Goal: Task Accomplishment & Management: Complete application form

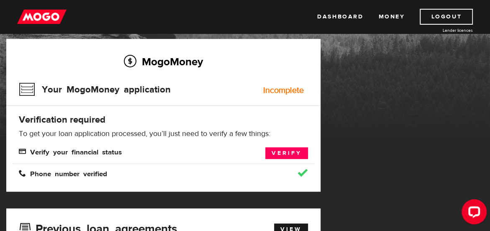
scroll to position [94, 0]
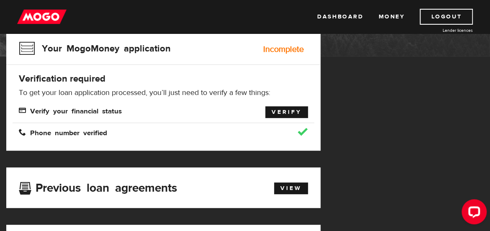
click at [278, 114] on link "Verify" at bounding box center [287, 112] width 43 height 12
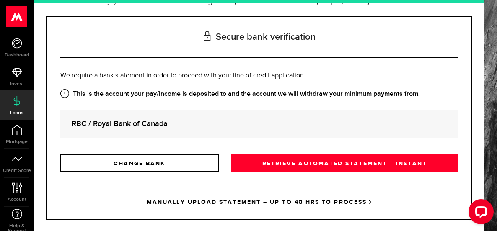
scroll to position [99, 0]
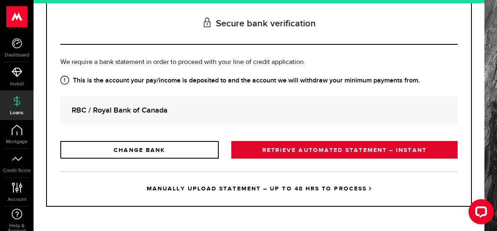
click at [272, 149] on link "RETRIEVE AUTOMATED STATEMENT – INSTANT" at bounding box center [344, 150] width 226 height 18
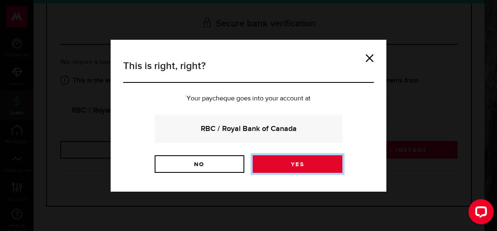
click at [304, 163] on link "Yes" at bounding box center [298, 164] width 90 height 18
